Goal: Navigation & Orientation: Find specific page/section

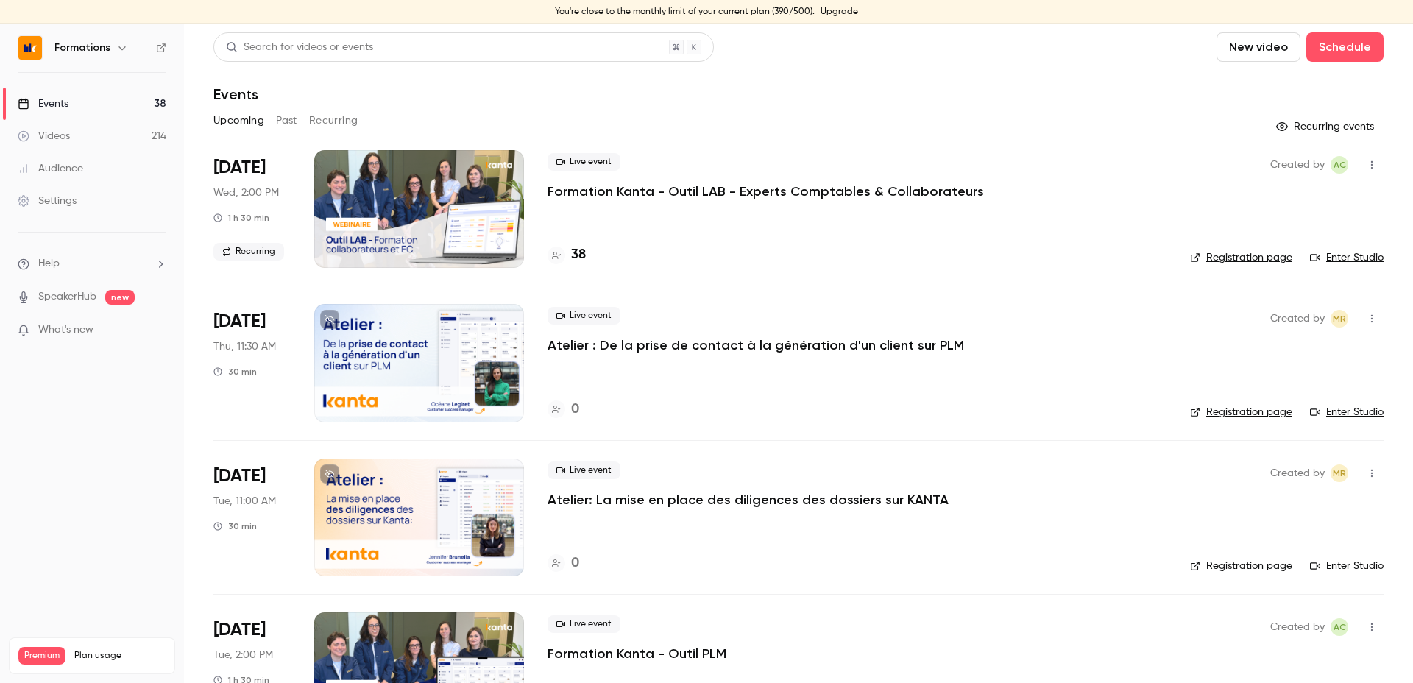
click at [589, 114] on div "Upcoming Past Recurring" at bounding box center [798, 121] width 1170 height 24
click at [350, 87] on div "Events" at bounding box center [798, 94] width 1170 height 18
click at [330, 130] on button "Recurring" at bounding box center [333, 121] width 49 height 24
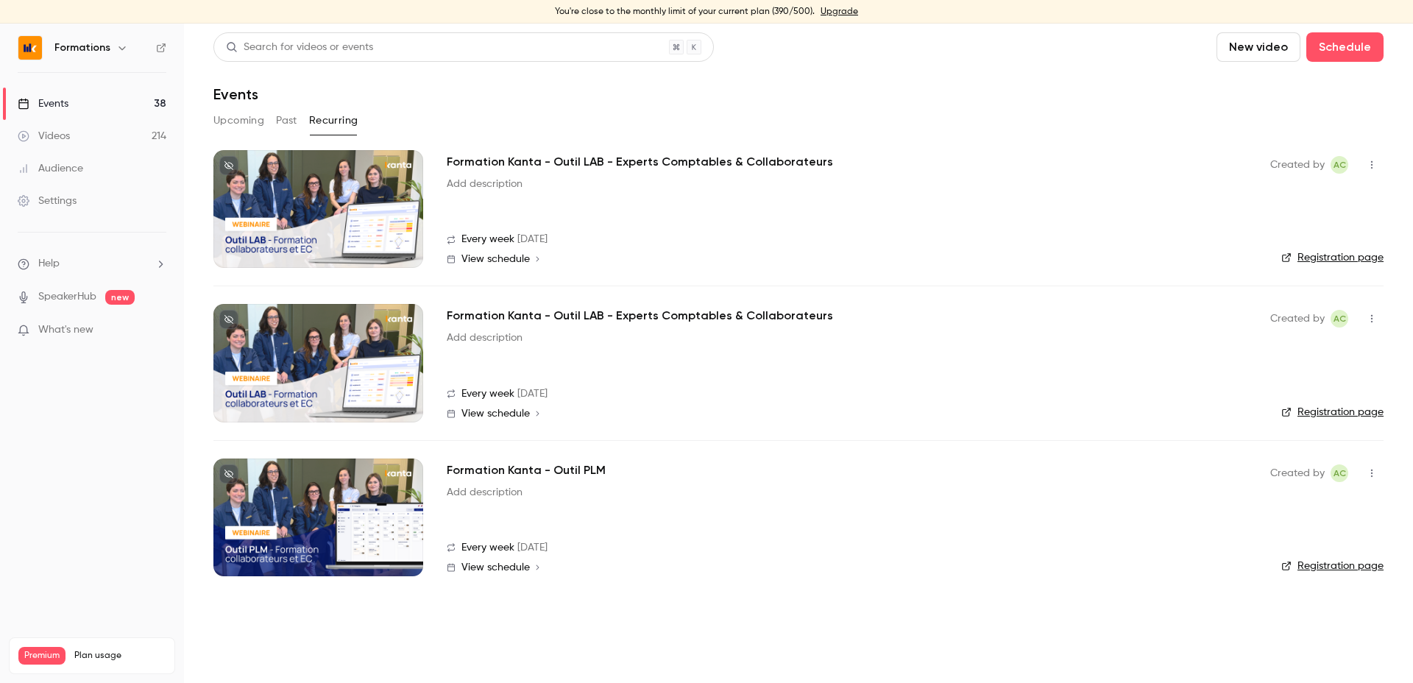
click at [289, 124] on button "Past" at bounding box center [286, 121] width 21 height 24
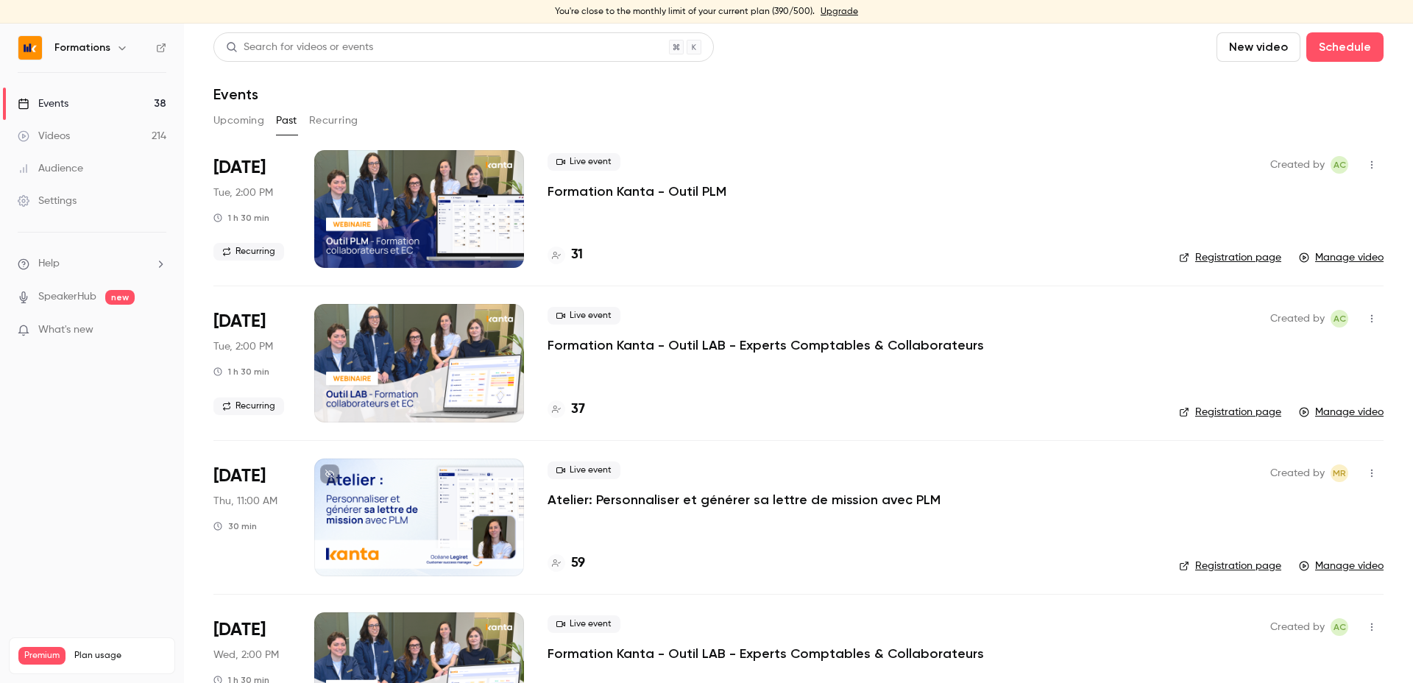
click at [238, 116] on button "Upcoming" at bounding box center [238, 121] width 51 height 24
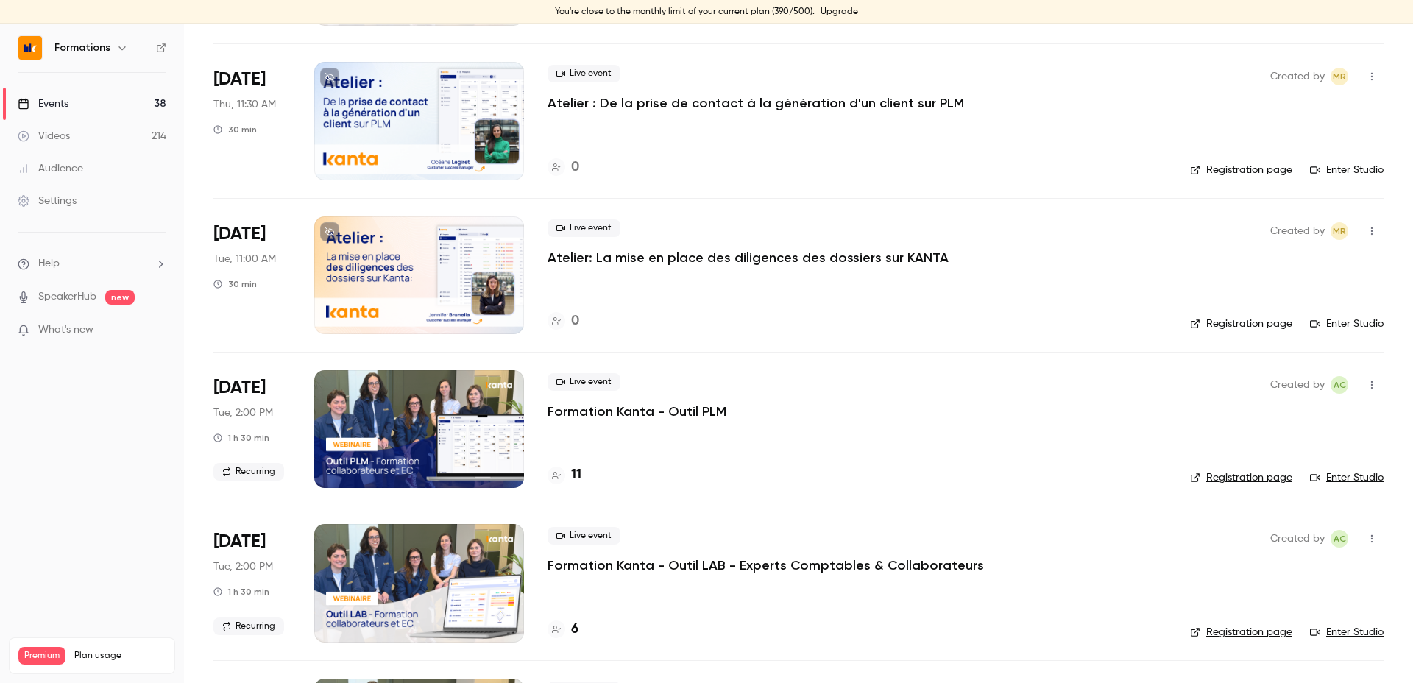
scroll to position [243, 0]
click at [66, 423] on nav "Formations Events 38 Videos 214 Audience Settings Help SpeakerHub new What's ne…" at bounding box center [92, 354] width 184 height 660
click at [91, 478] on nav "Formations Events 38 Videos 214 Audience Settings Help SpeakerHub new What's ne…" at bounding box center [92, 354] width 184 height 660
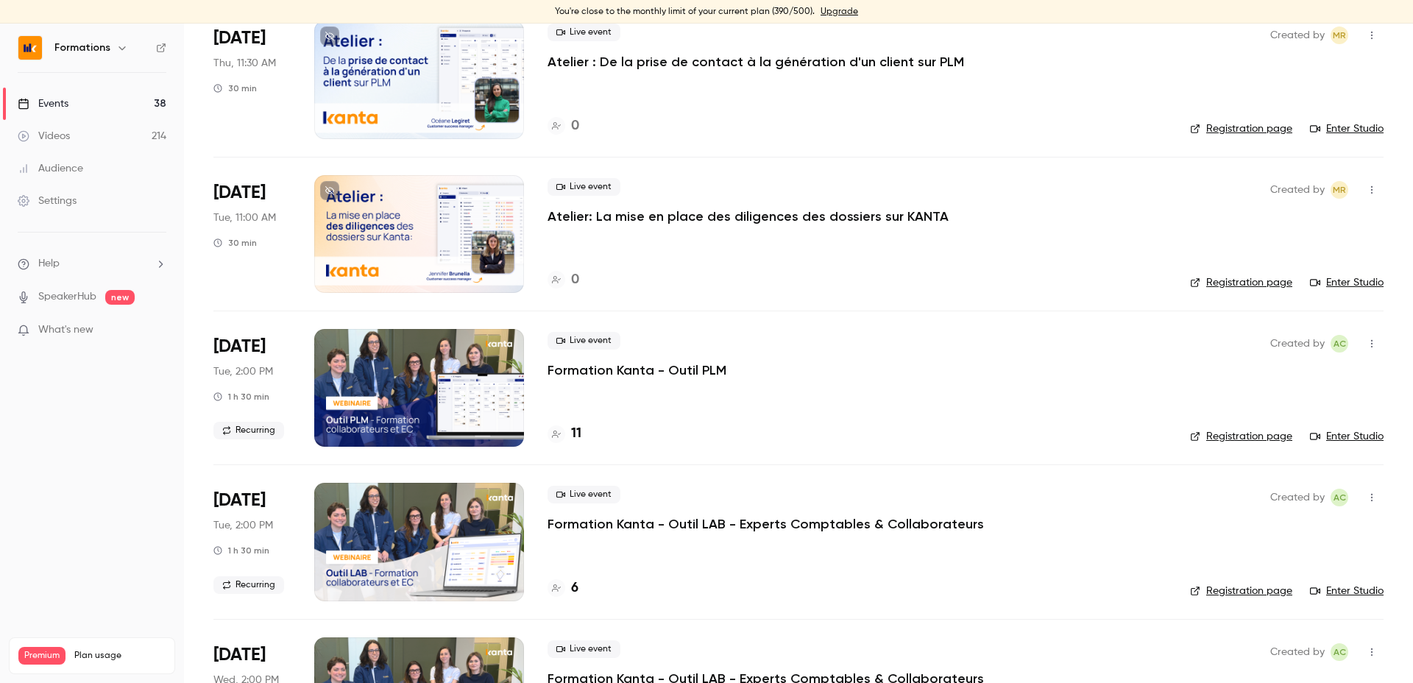
scroll to position [0, 0]
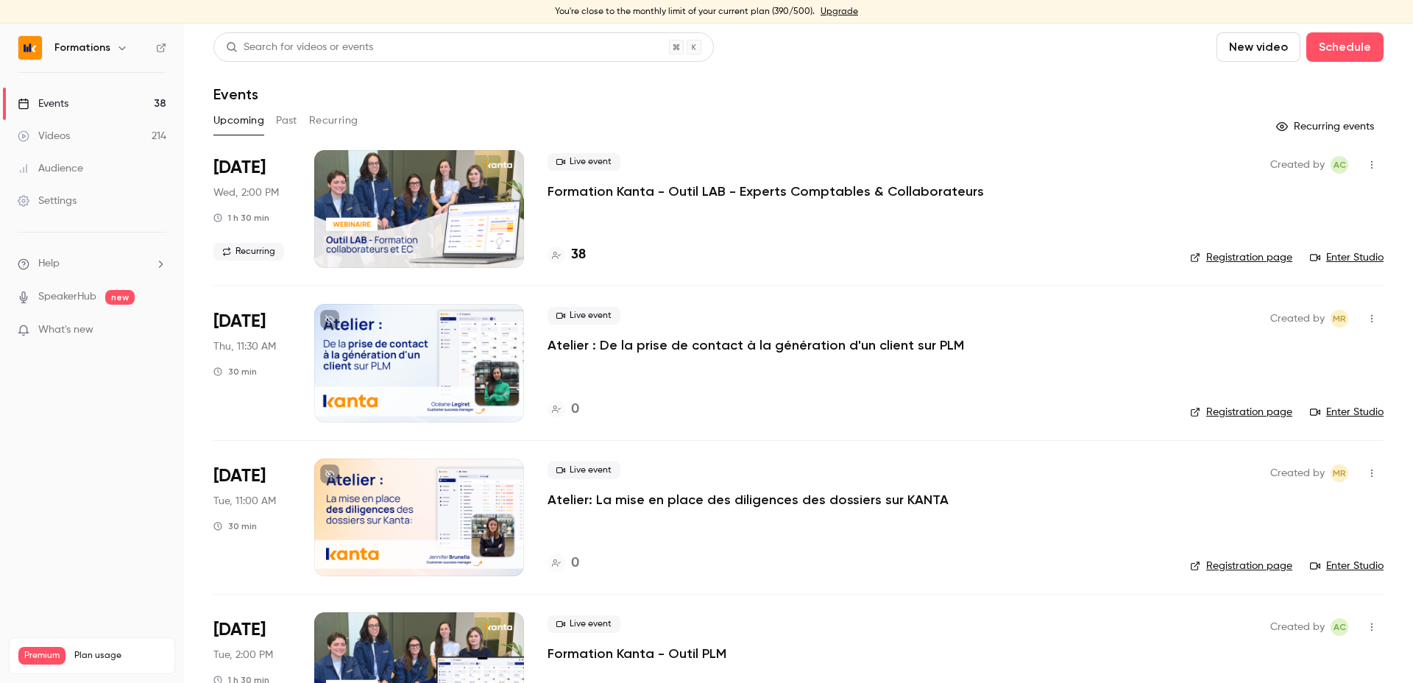
click at [327, 126] on button "Recurring" at bounding box center [333, 121] width 49 height 24
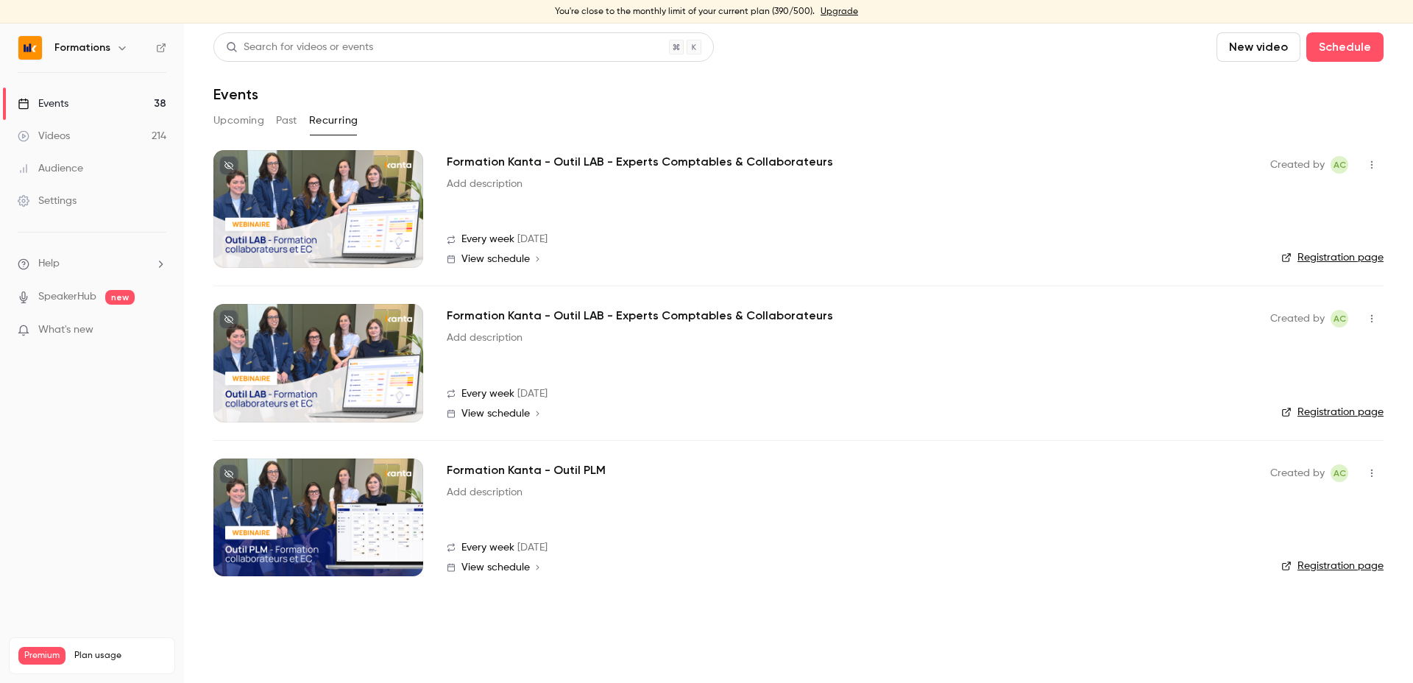
click at [487, 565] on span "View schedule" at bounding box center [496, 567] width 68 height 10
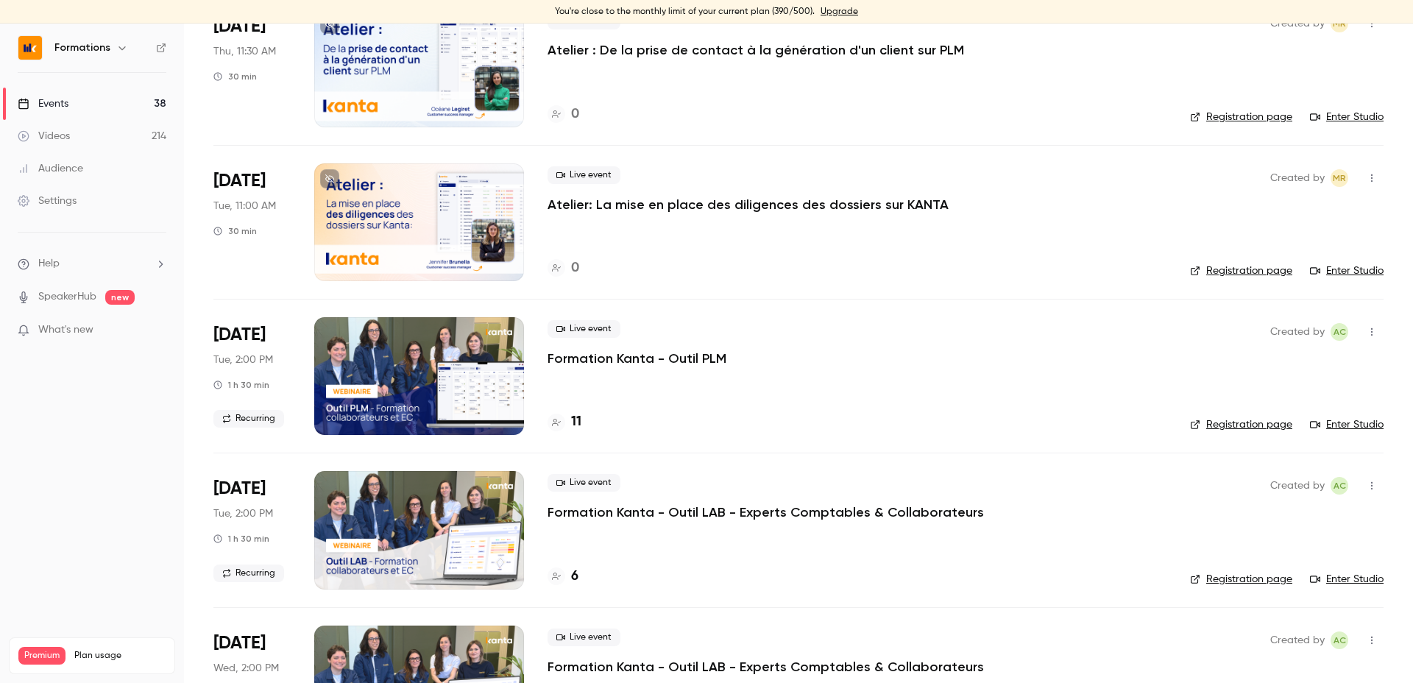
scroll to position [297, 0]
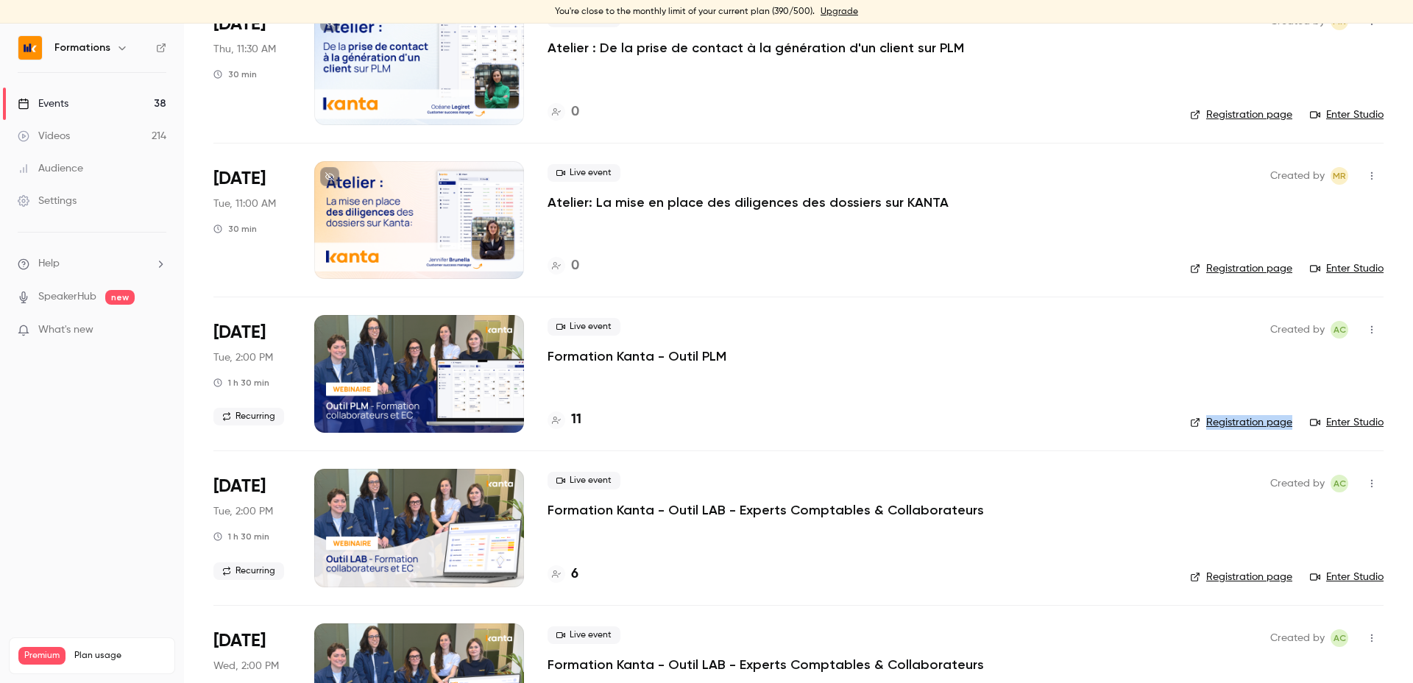
click at [579, 416] on h4 "11" at bounding box center [576, 420] width 10 height 20
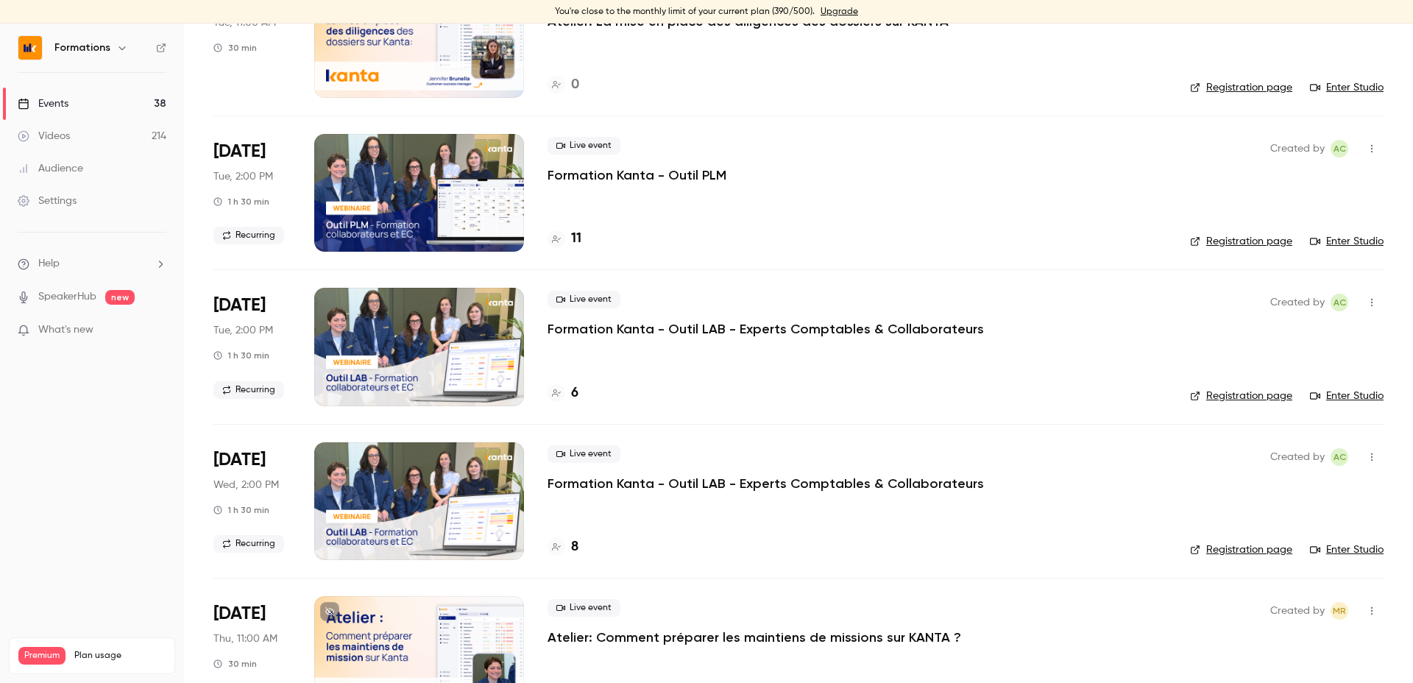
scroll to position [478, 0]
